Goal: Navigation & Orientation: Find specific page/section

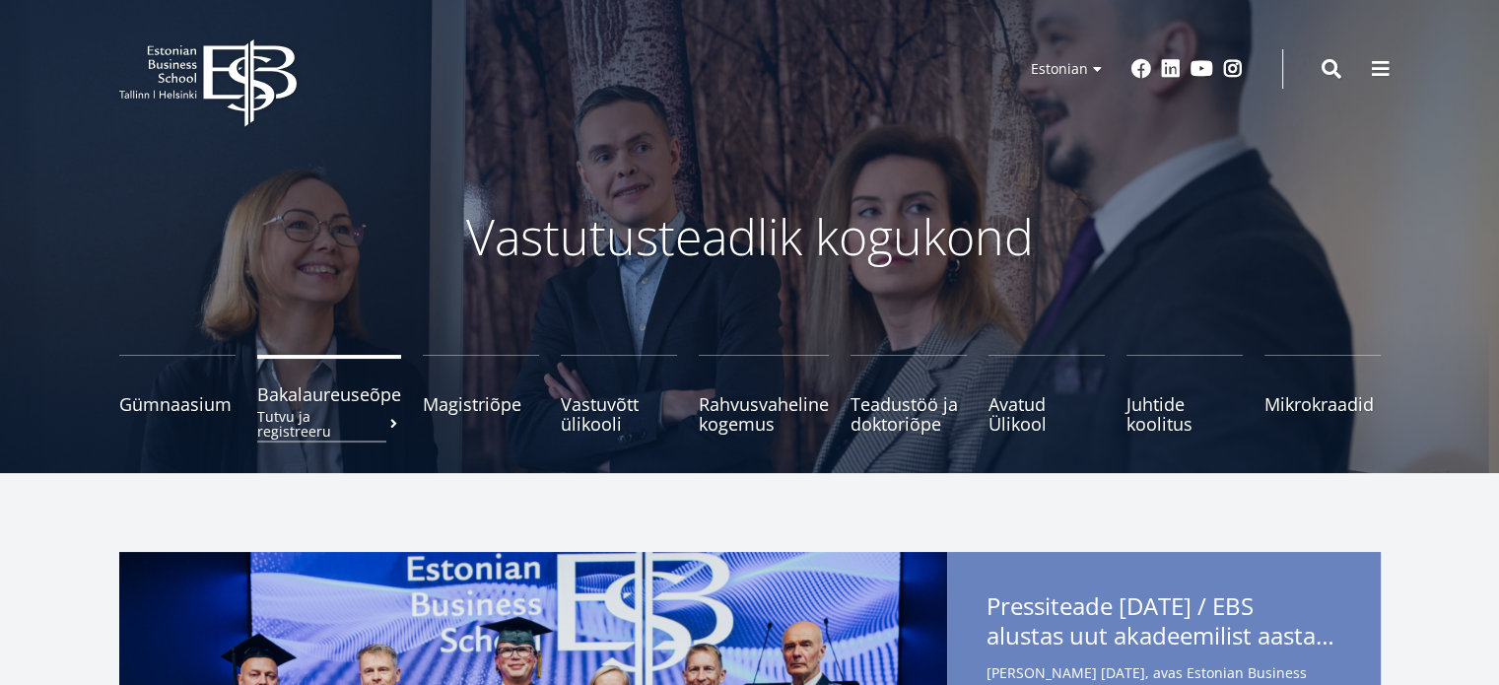
click at [328, 398] on span "Bakalaureuseõpe Tutvu ja registreeru" at bounding box center [329, 394] width 144 height 20
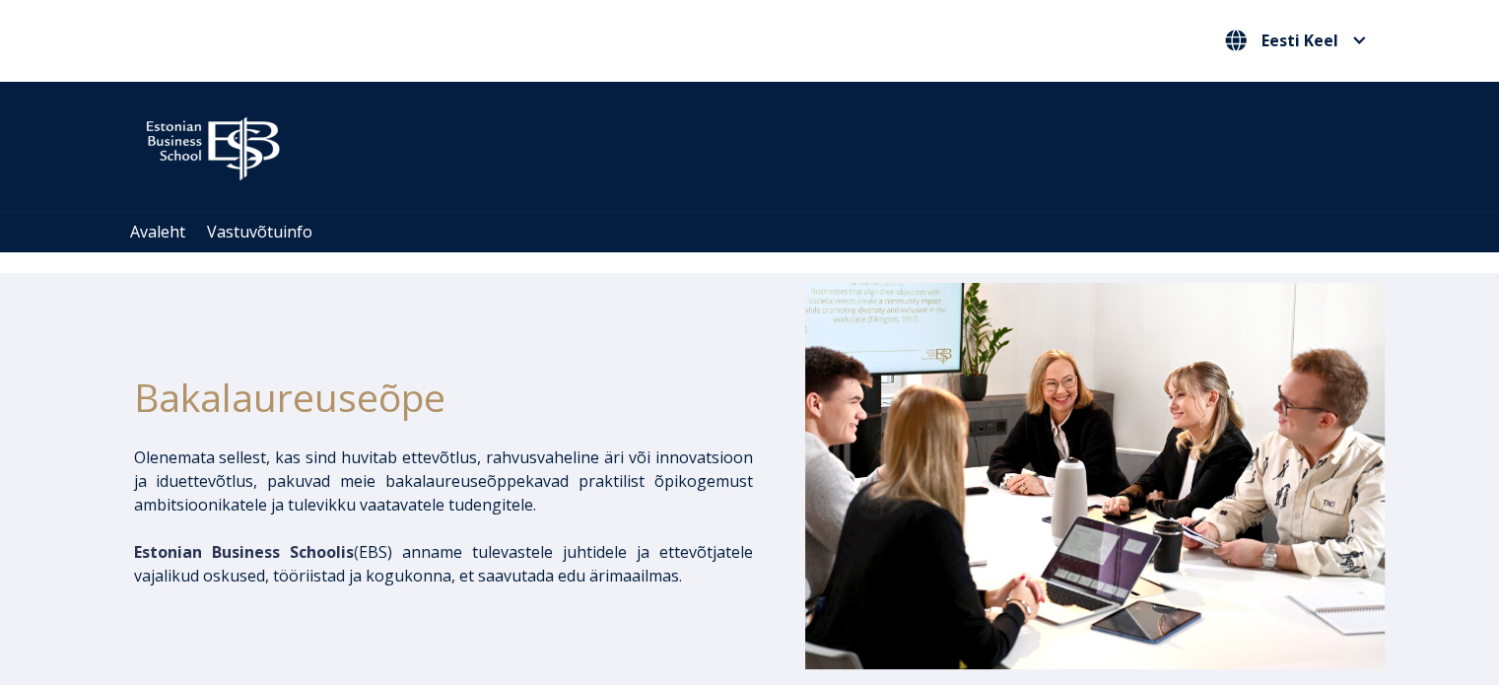
click at [1478, 30] on header "Open main menu Close main menu Eesti Keel English Eesti Keel" at bounding box center [749, 41] width 1499 height 82
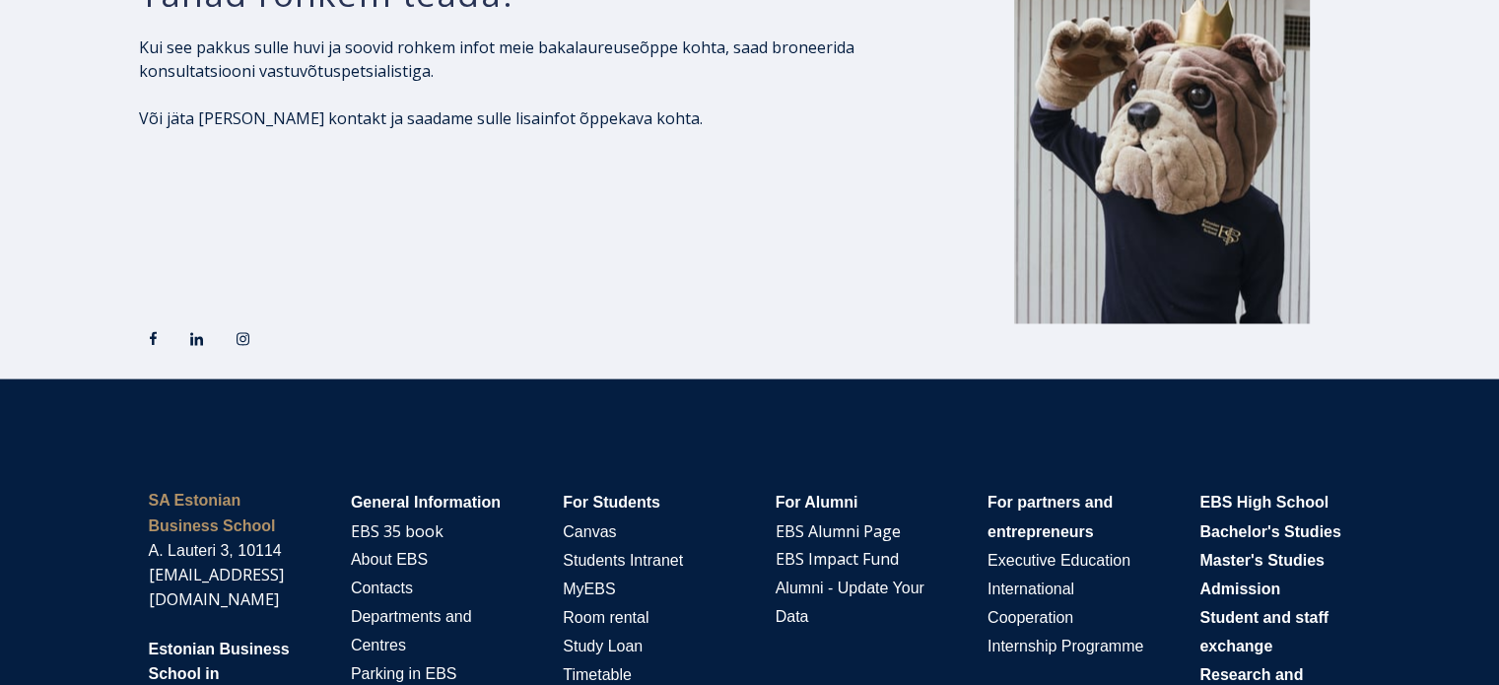
scroll to position [3540, 0]
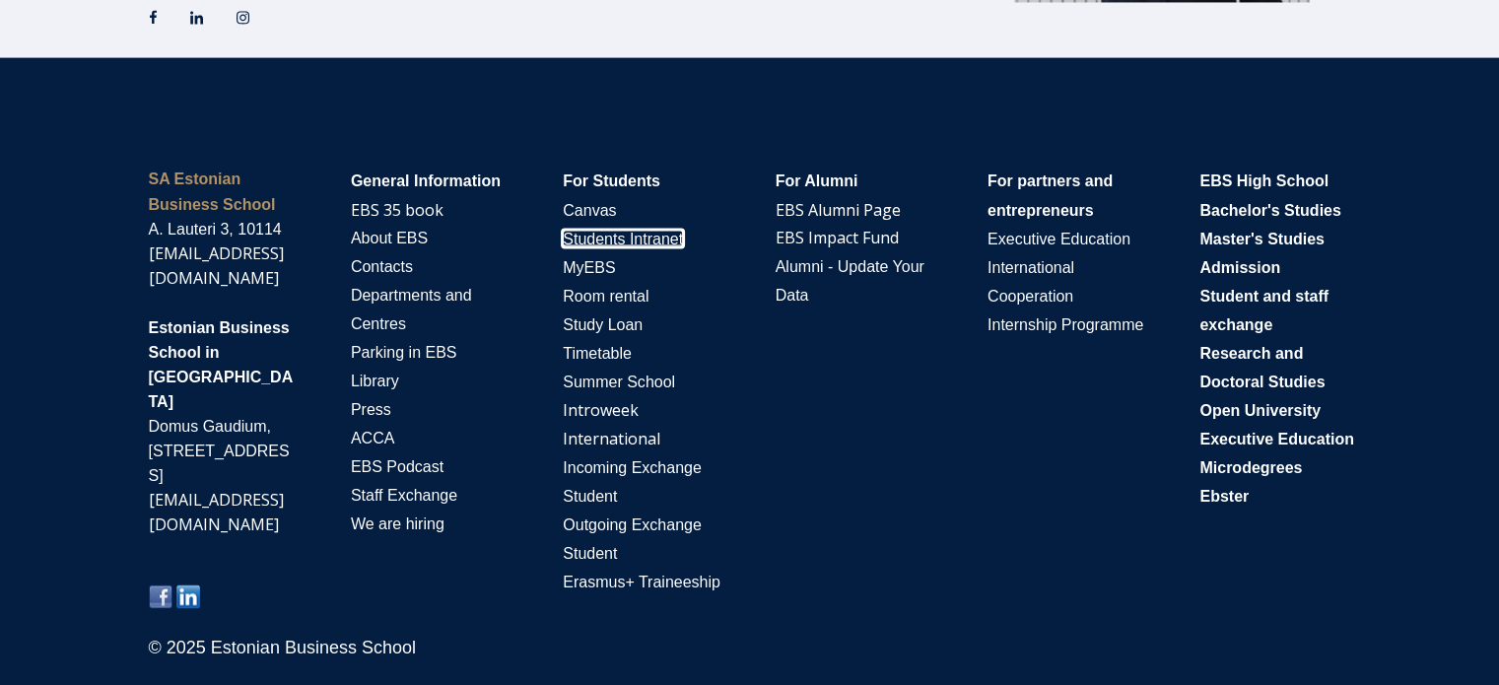
click at [623, 242] on span "Students Intranet" at bounding box center [623, 238] width 120 height 17
